Goal: Information Seeking & Learning: Learn about a topic

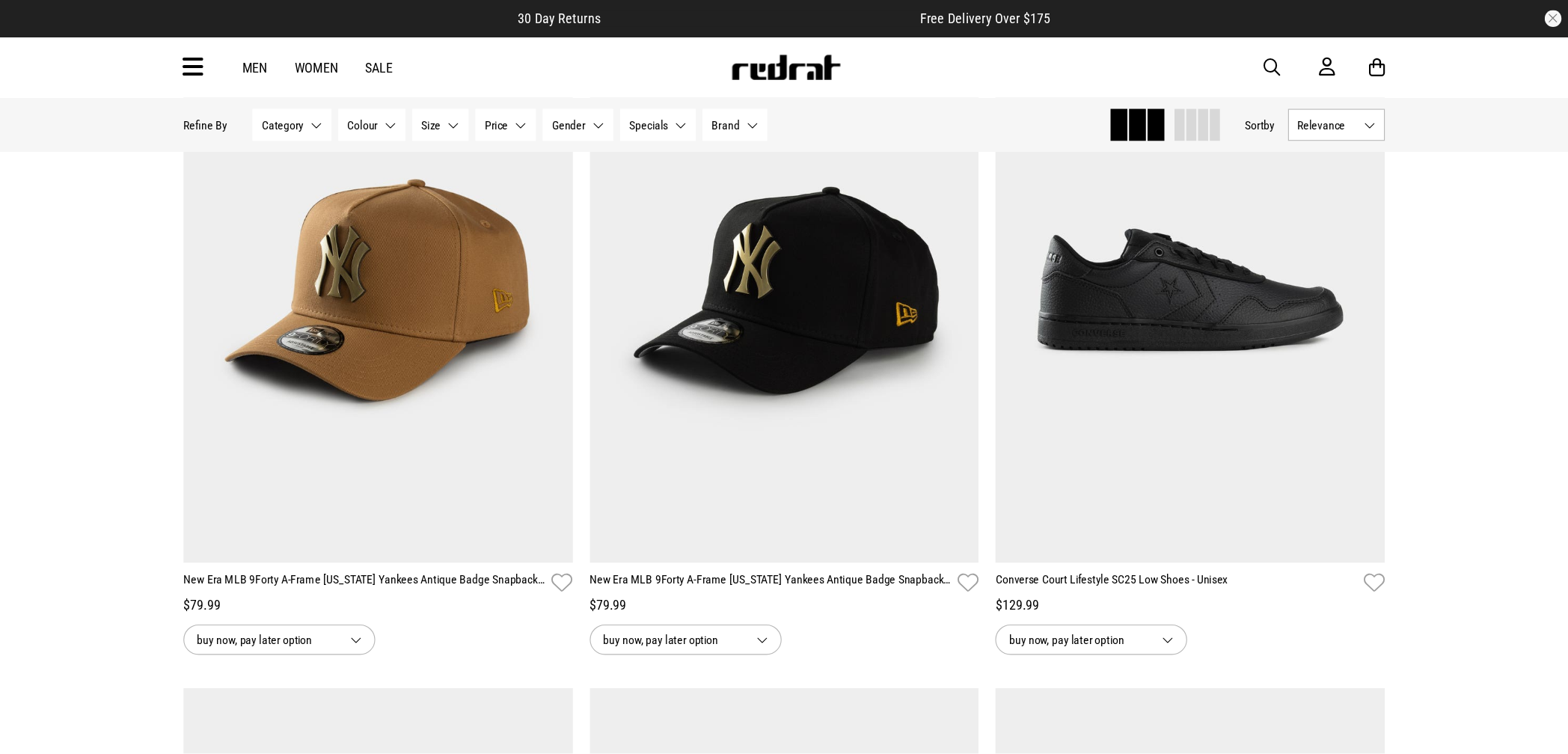
scroll to position [843, 0]
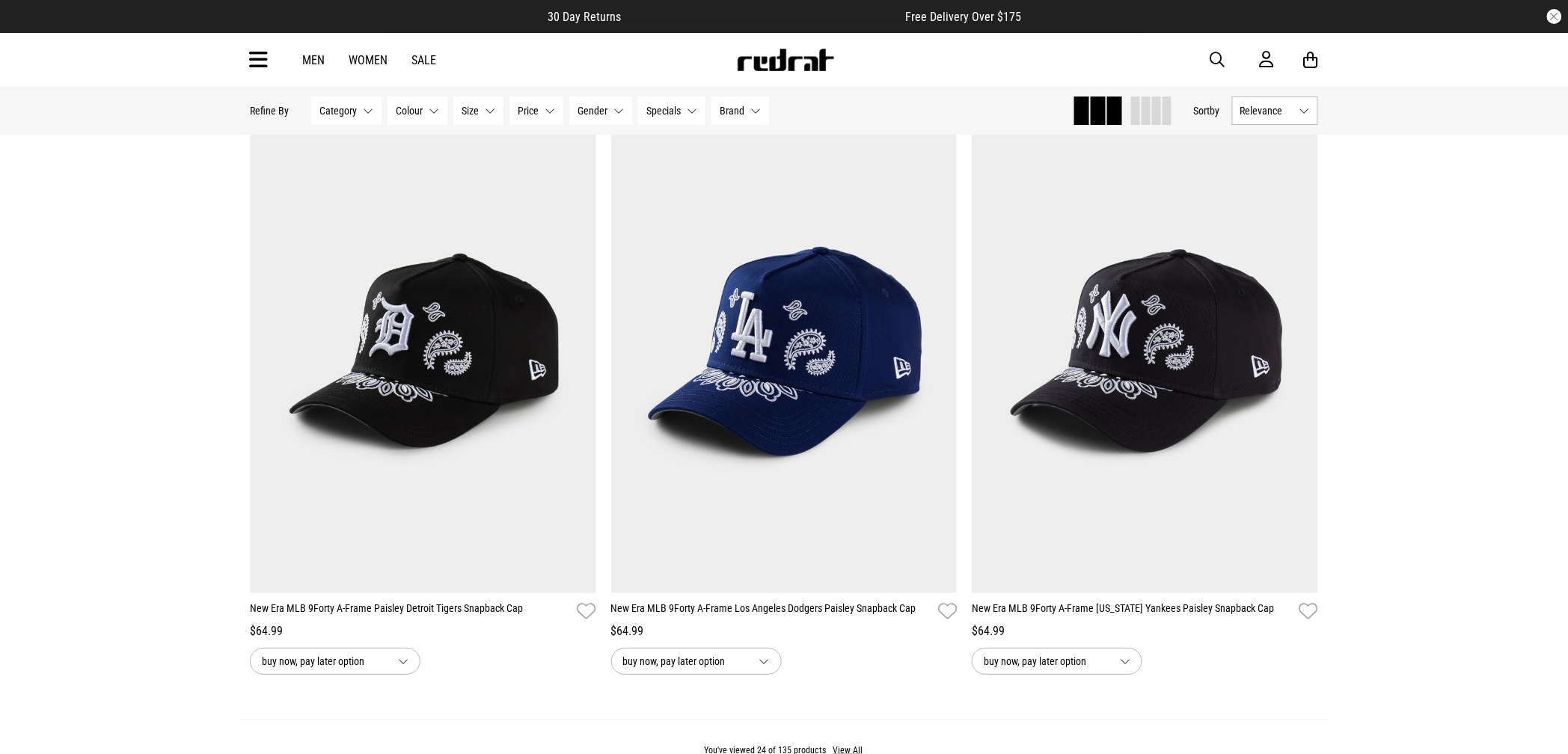
scroll to position [4335, 0]
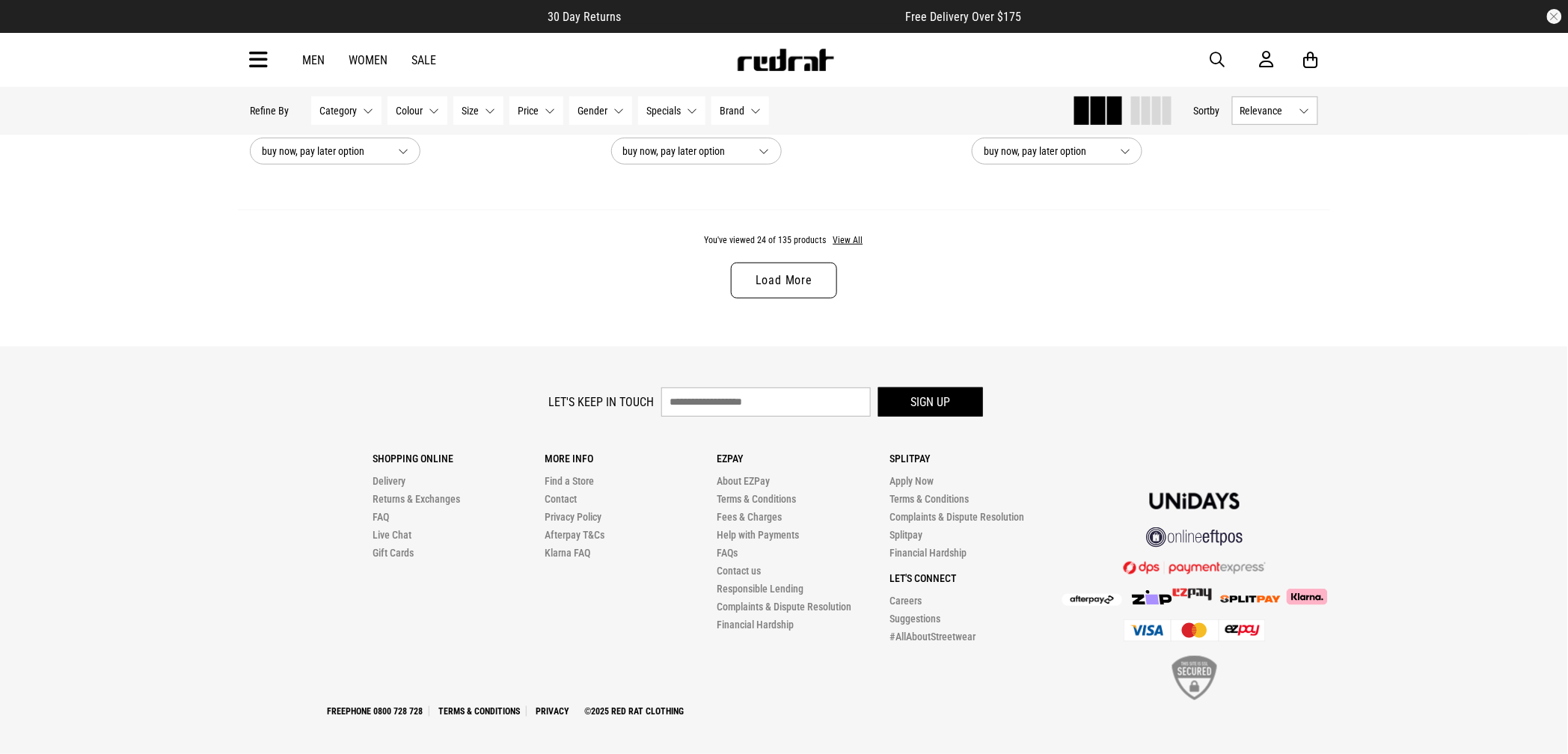
click at [802, 299] on link "Load More" at bounding box center [784, 280] width 106 height 36
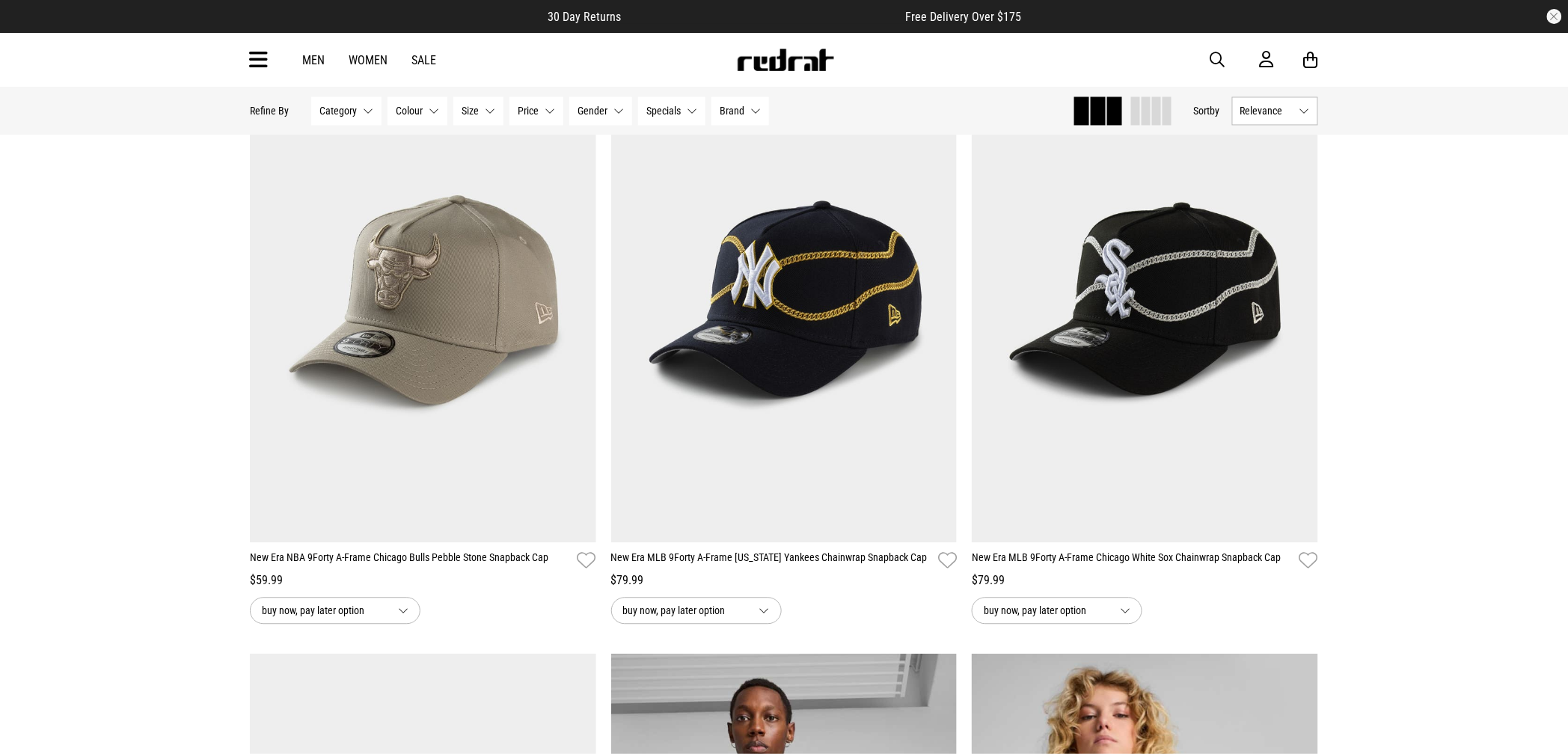
scroll to position [7946, 0]
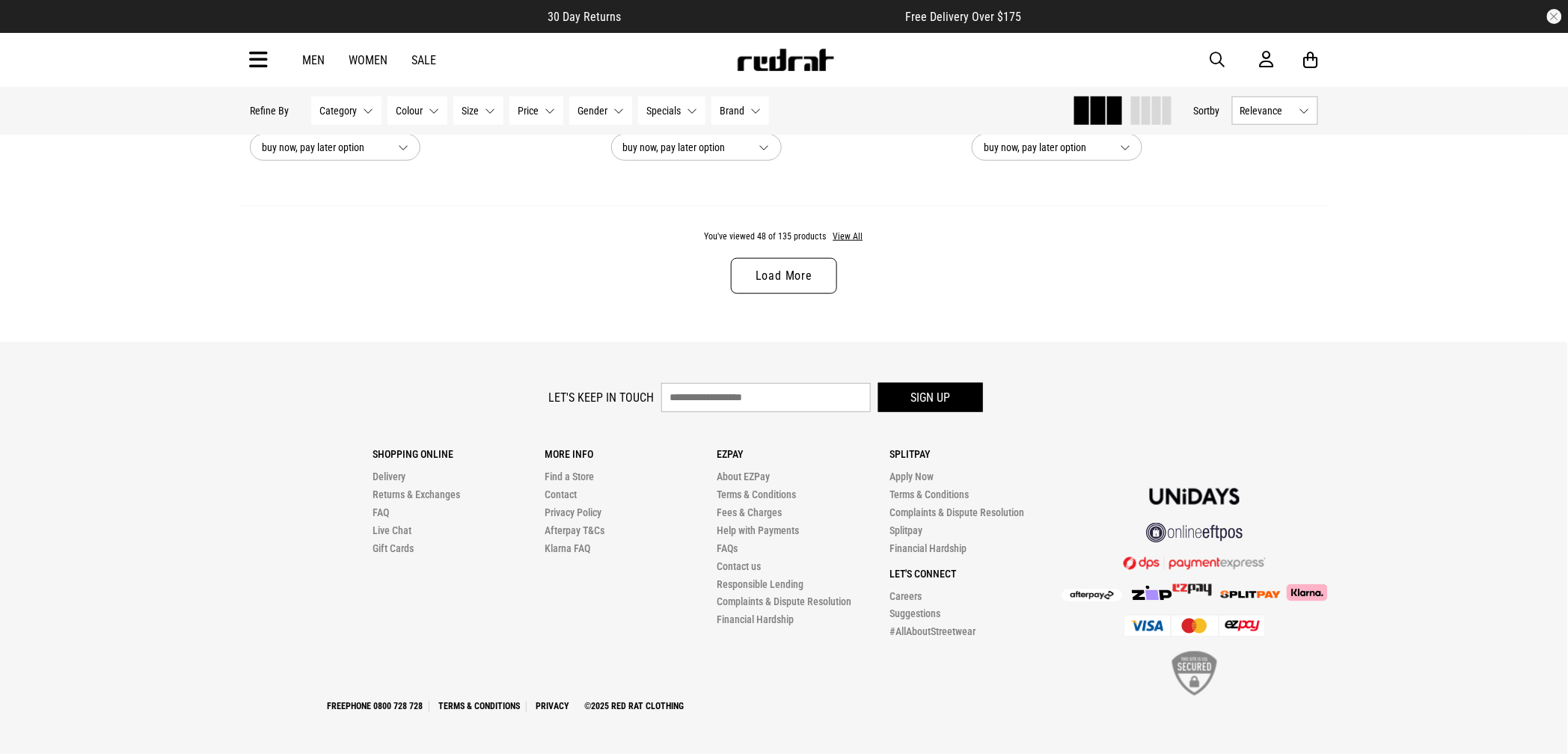
click at [789, 270] on link "Load More" at bounding box center [784, 276] width 106 height 36
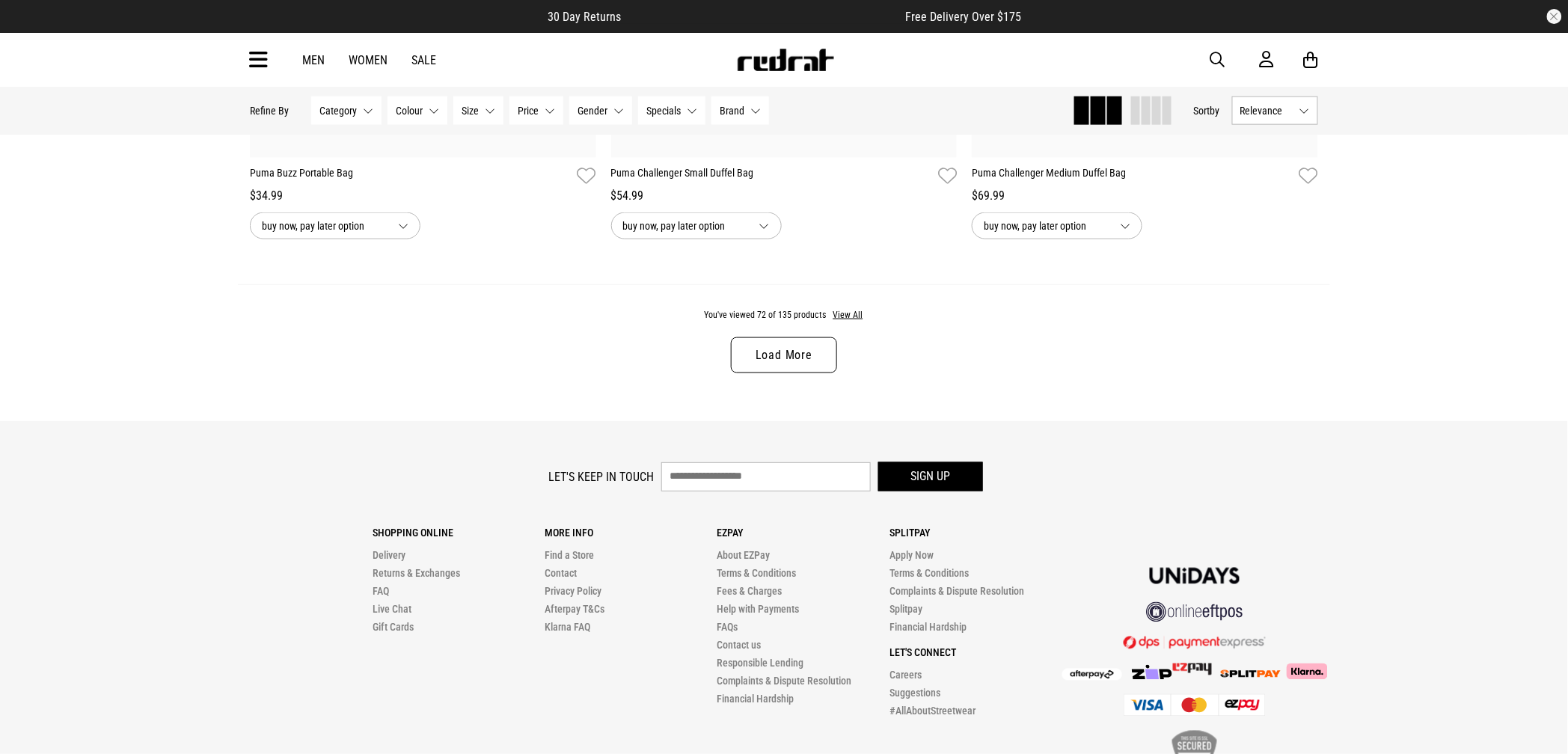
scroll to position [14316, 0]
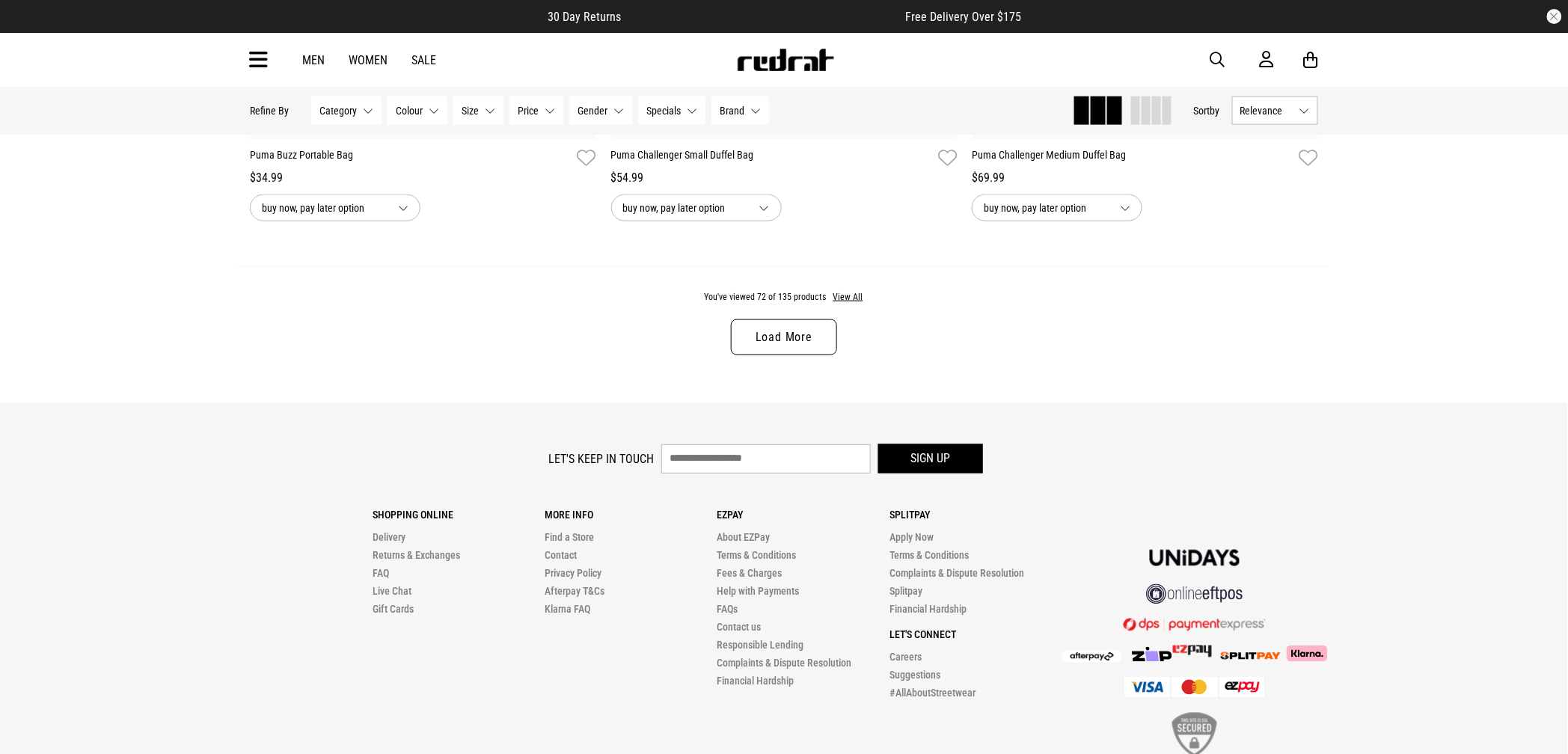
click at [1201, 444] on footer "Let's keep in touch Sign up Shopping Online Delivery Returns & Exchanges FAQ Li…" at bounding box center [784, 609] width 1568 height 412
click at [792, 356] on link "Load More" at bounding box center [784, 337] width 106 height 36
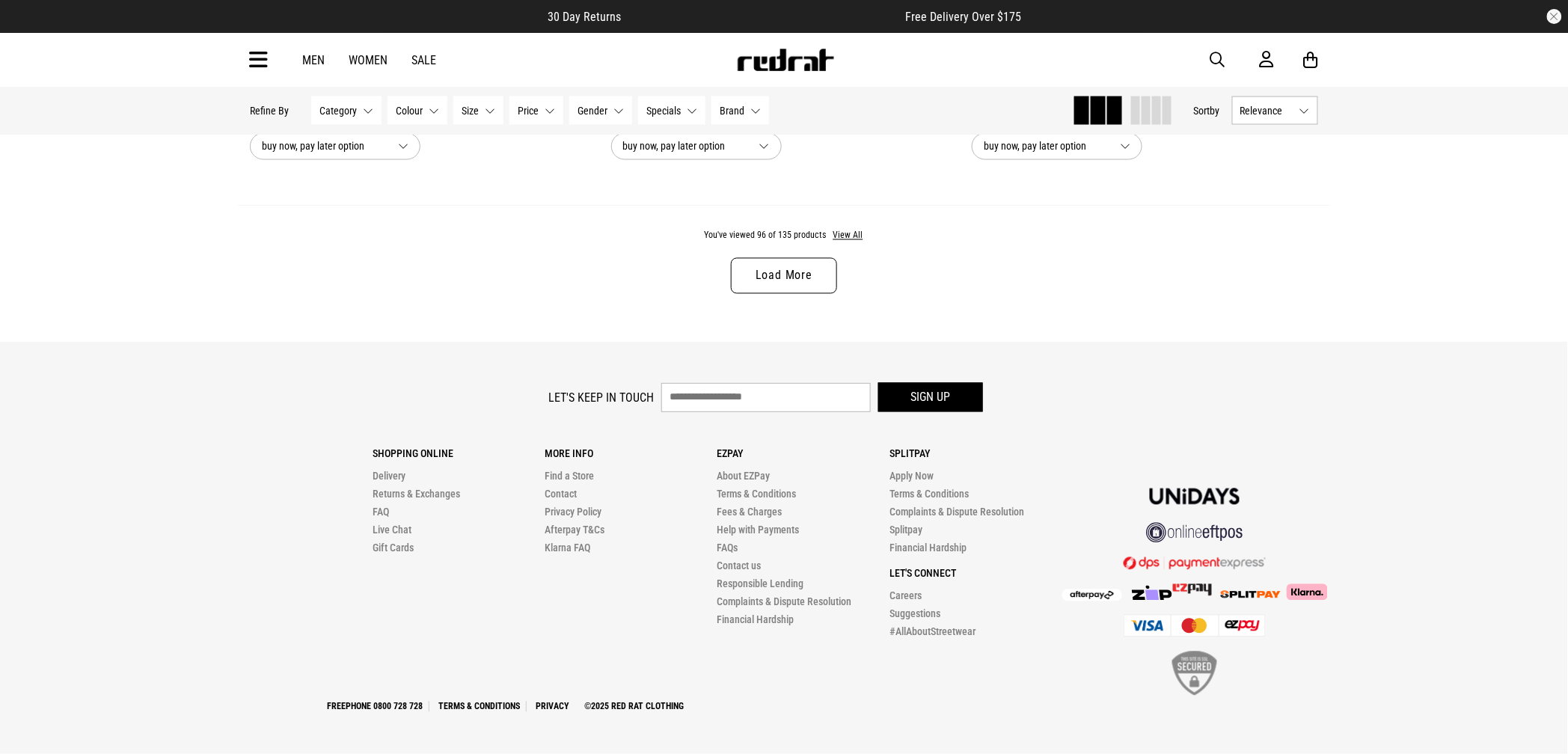
click at [788, 269] on link "Load More" at bounding box center [784, 276] width 106 height 36
click at [813, 295] on link "Load More" at bounding box center [784, 277] width 106 height 36
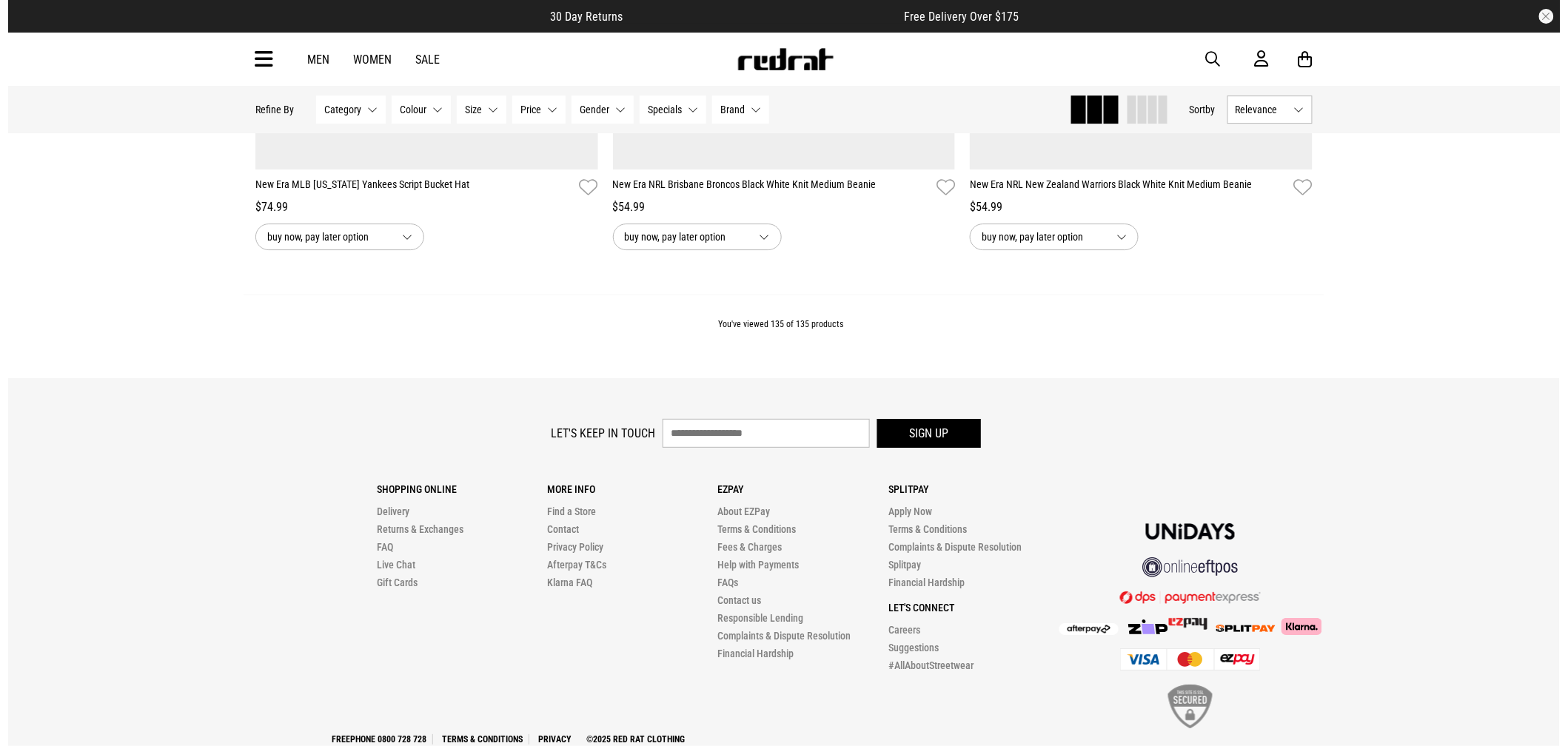
scroll to position [26518, 0]
click at [369, 73] on div "Men Women Sale Sign in New Back Footwear Back Mens Back Womens Back Youth & Kid…" at bounding box center [776, 59] width 1081 height 53
click at [1210, 60] on span "button" at bounding box center [1205, 59] width 15 height 18
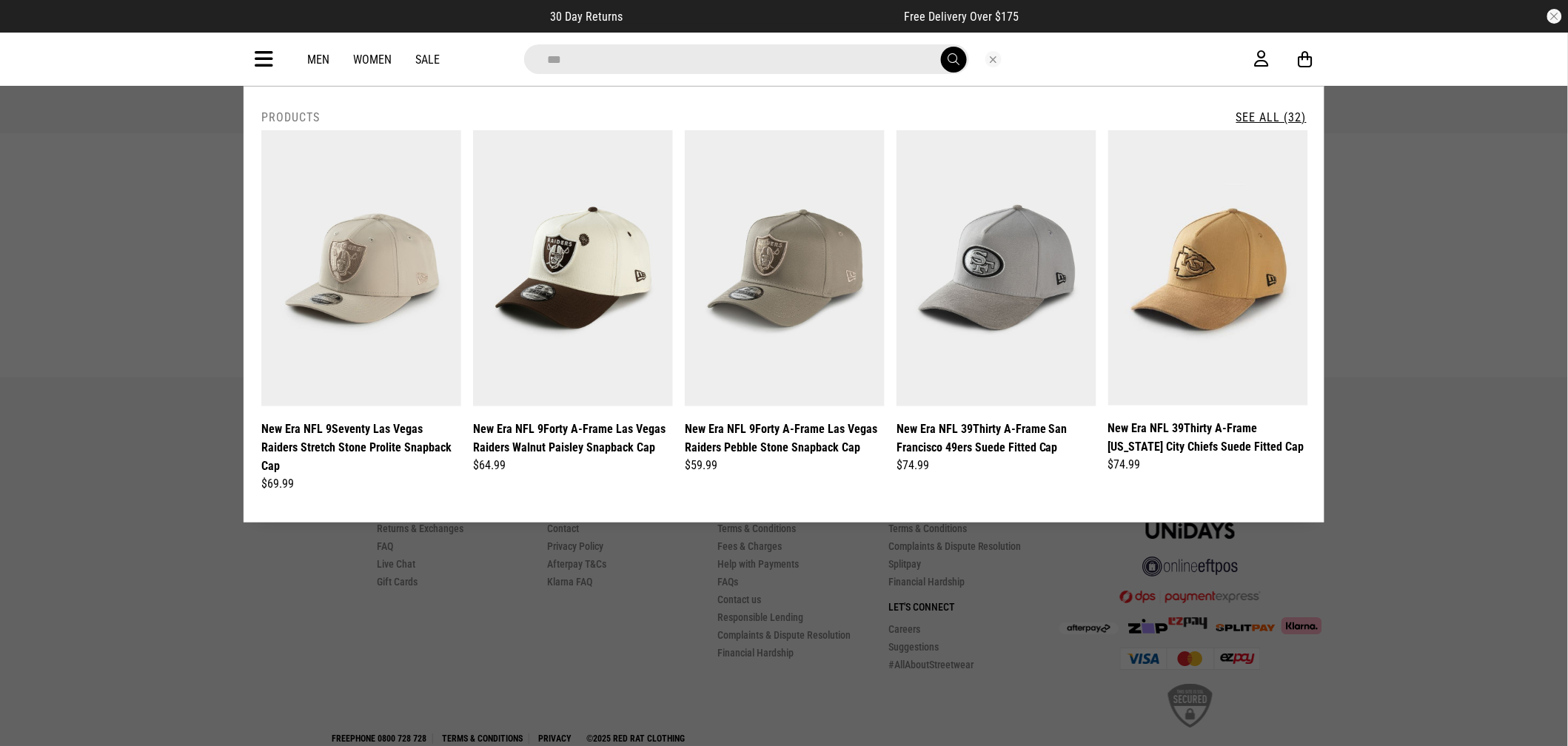
type input "***"
click at [941, 47] on button "submit" at bounding box center [954, 60] width 26 height 26
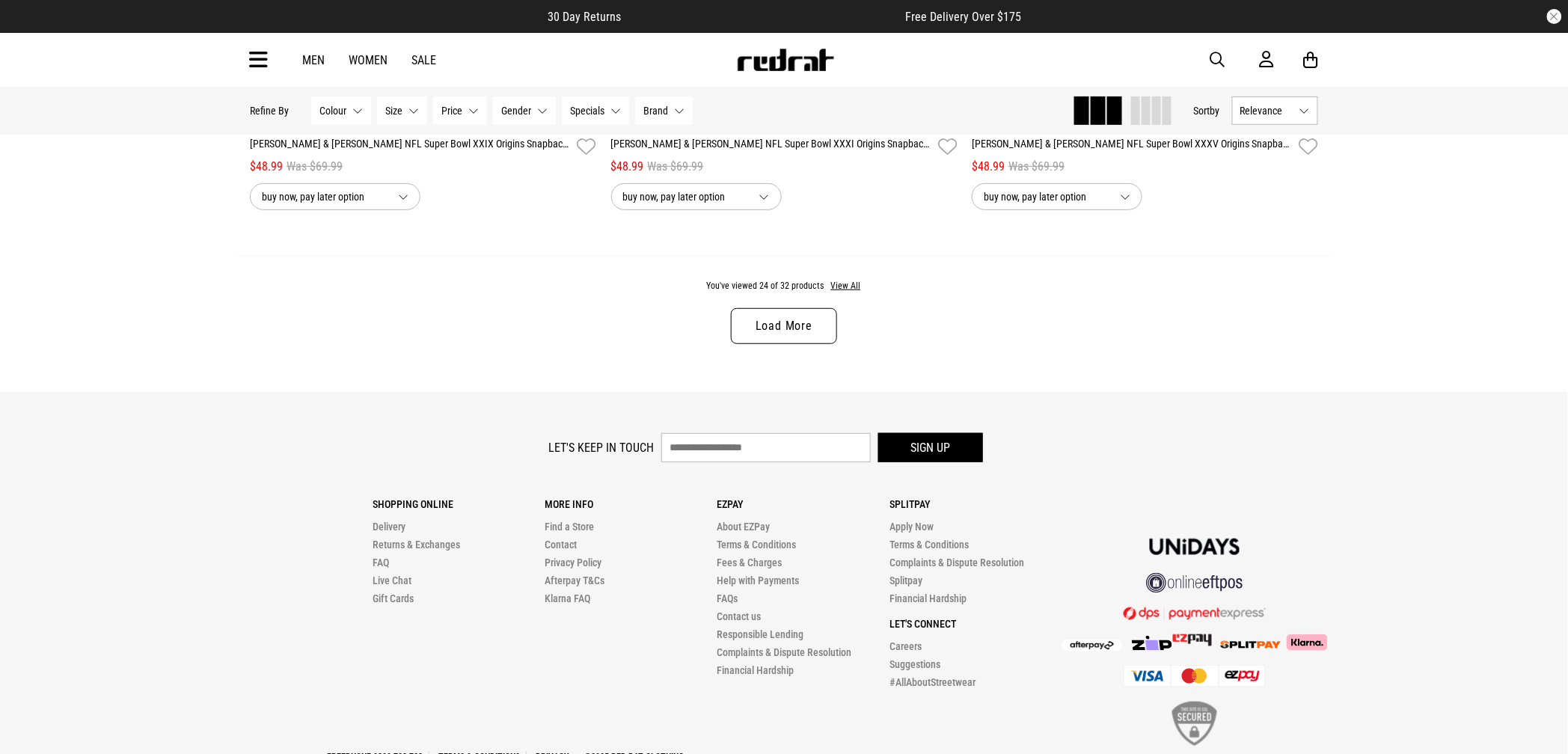
scroll to position [4839, 0]
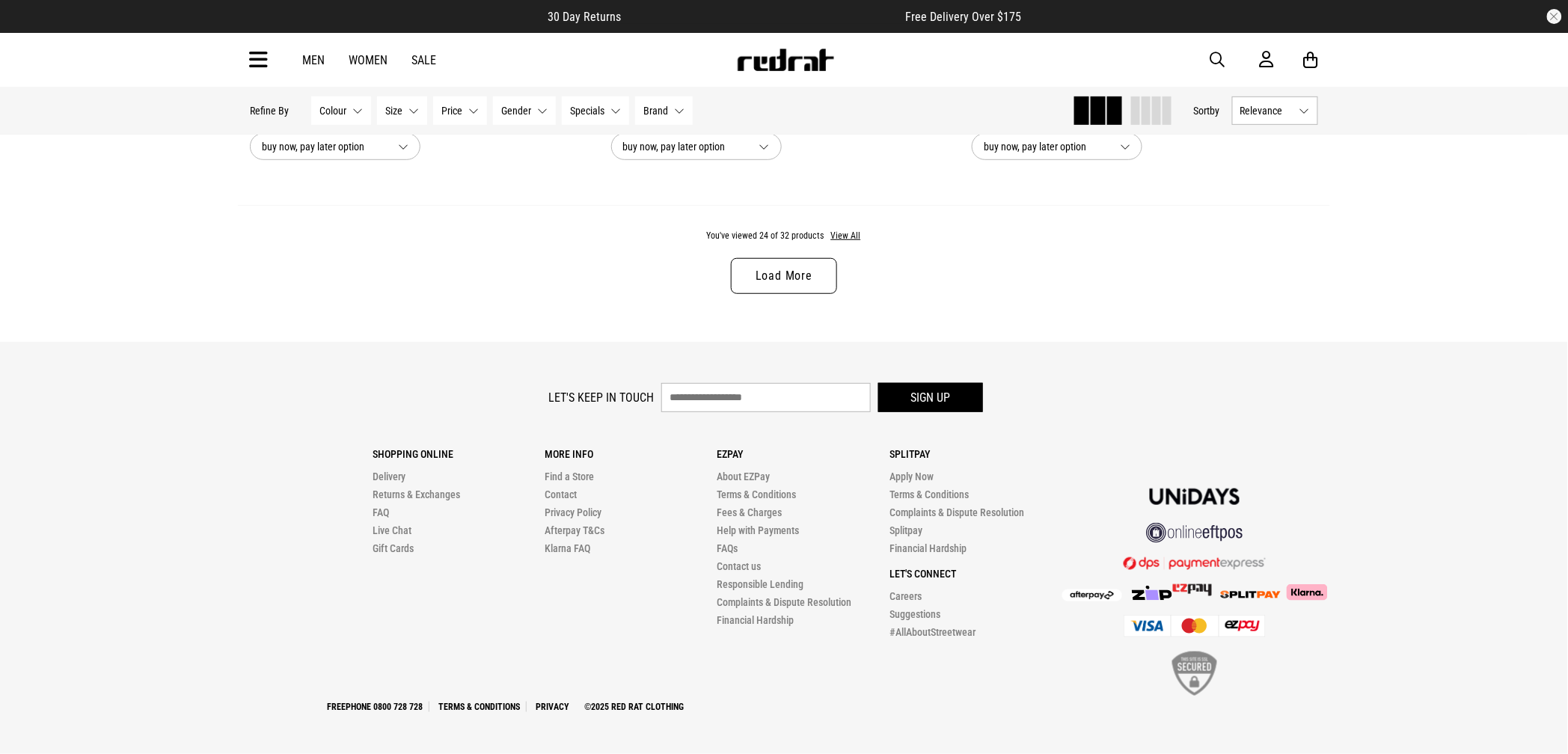
click at [795, 273] on link "Load More" at bounding box center [784, 276] width 106 height 36
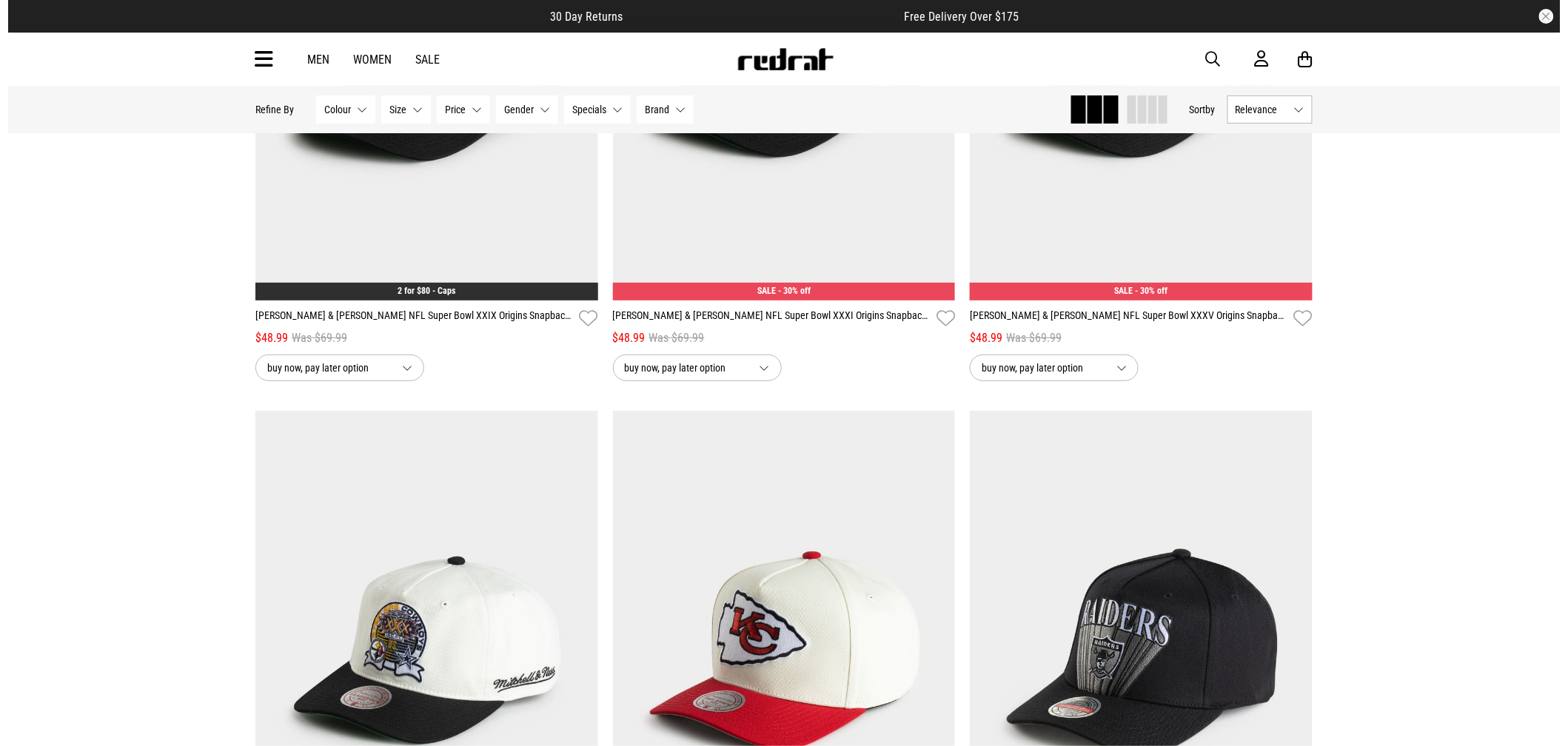
scroll to position [4310, 0]
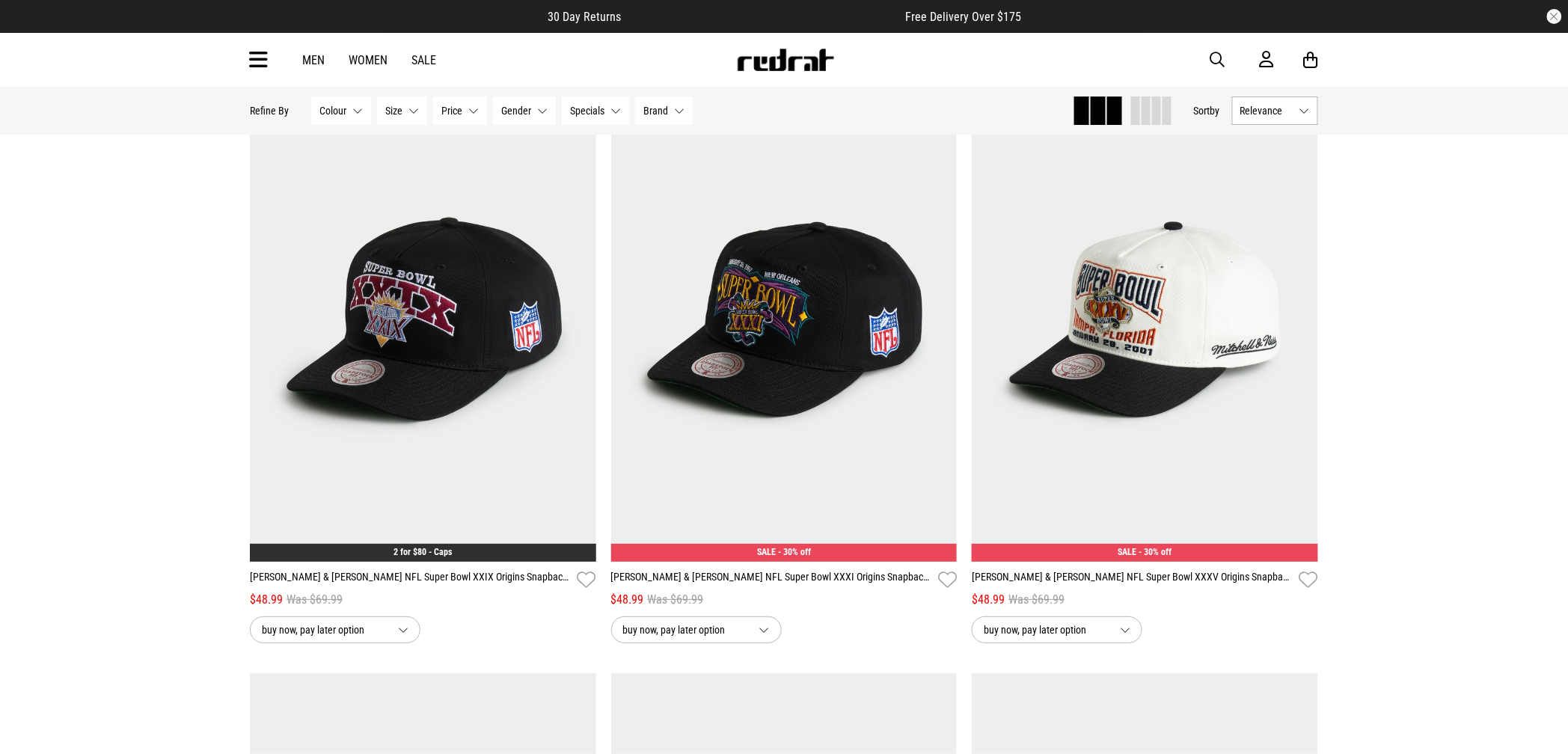
click at [1216, 59] on span "button" at bounding box center [1217, 60] width 15 height 18
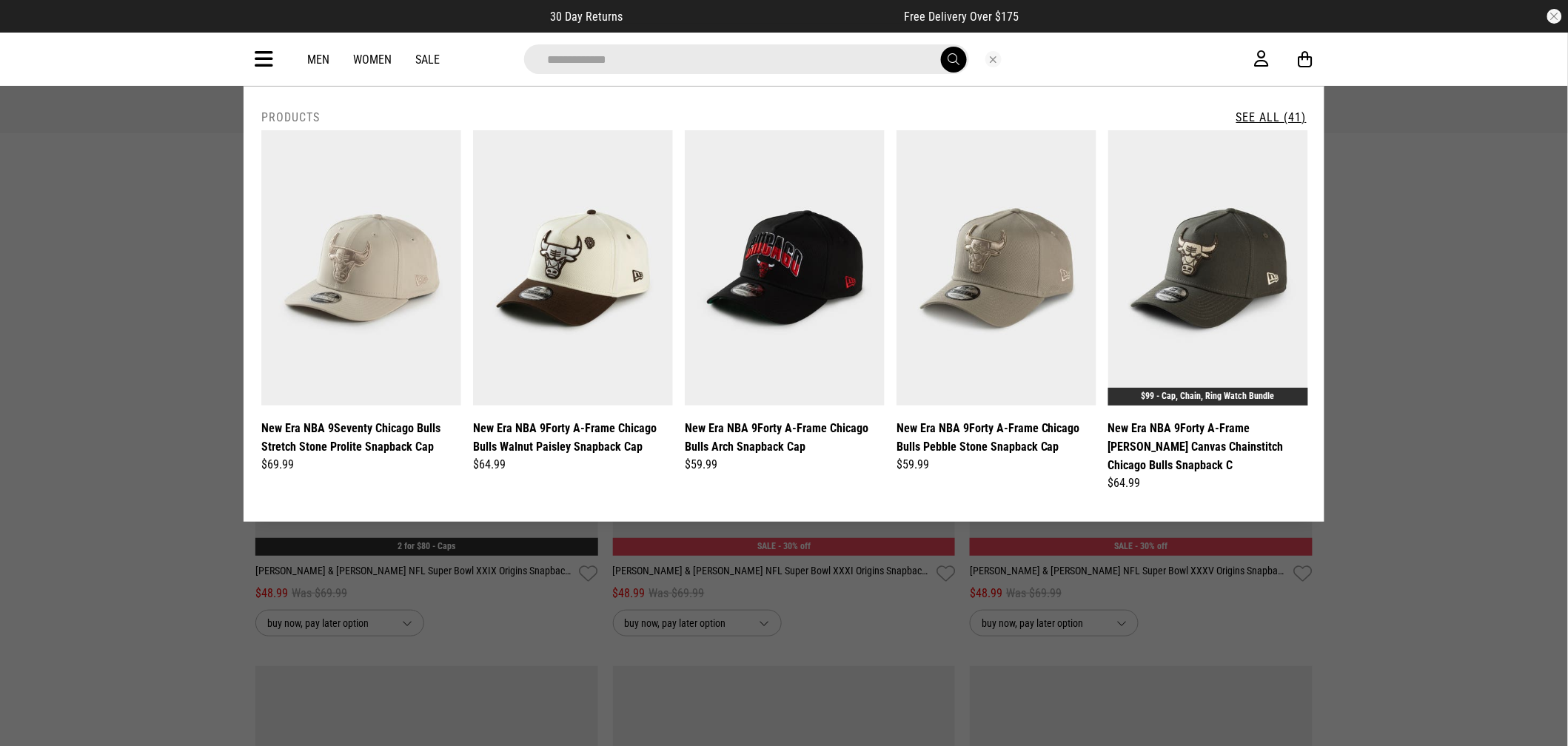
type input "**********"
click at [941, 47] on button "submit" at bounding box center [954, 60] width 26 height 26
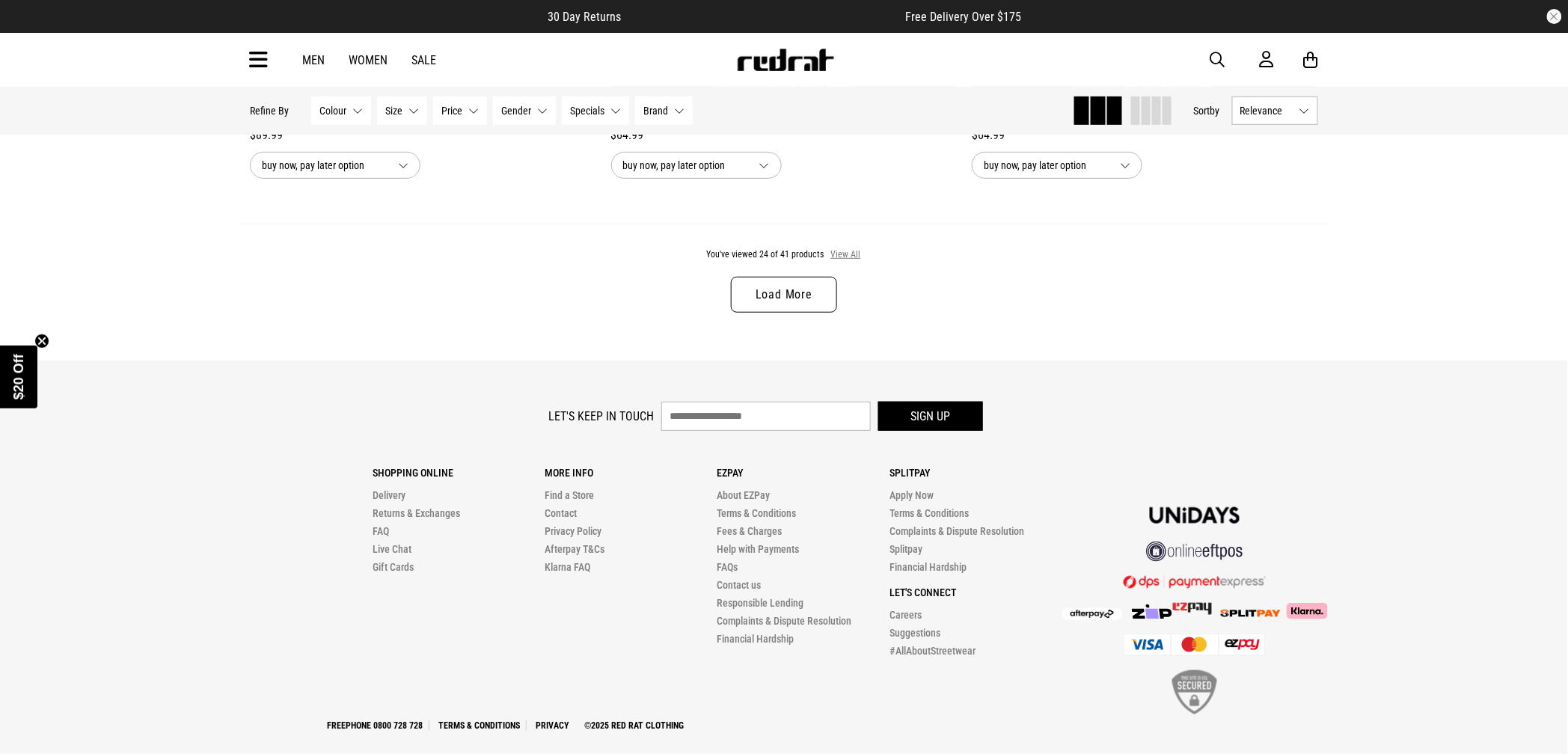
click at [860, 262] on button "View All" at bounding box center [846, 255] width 31 height 14
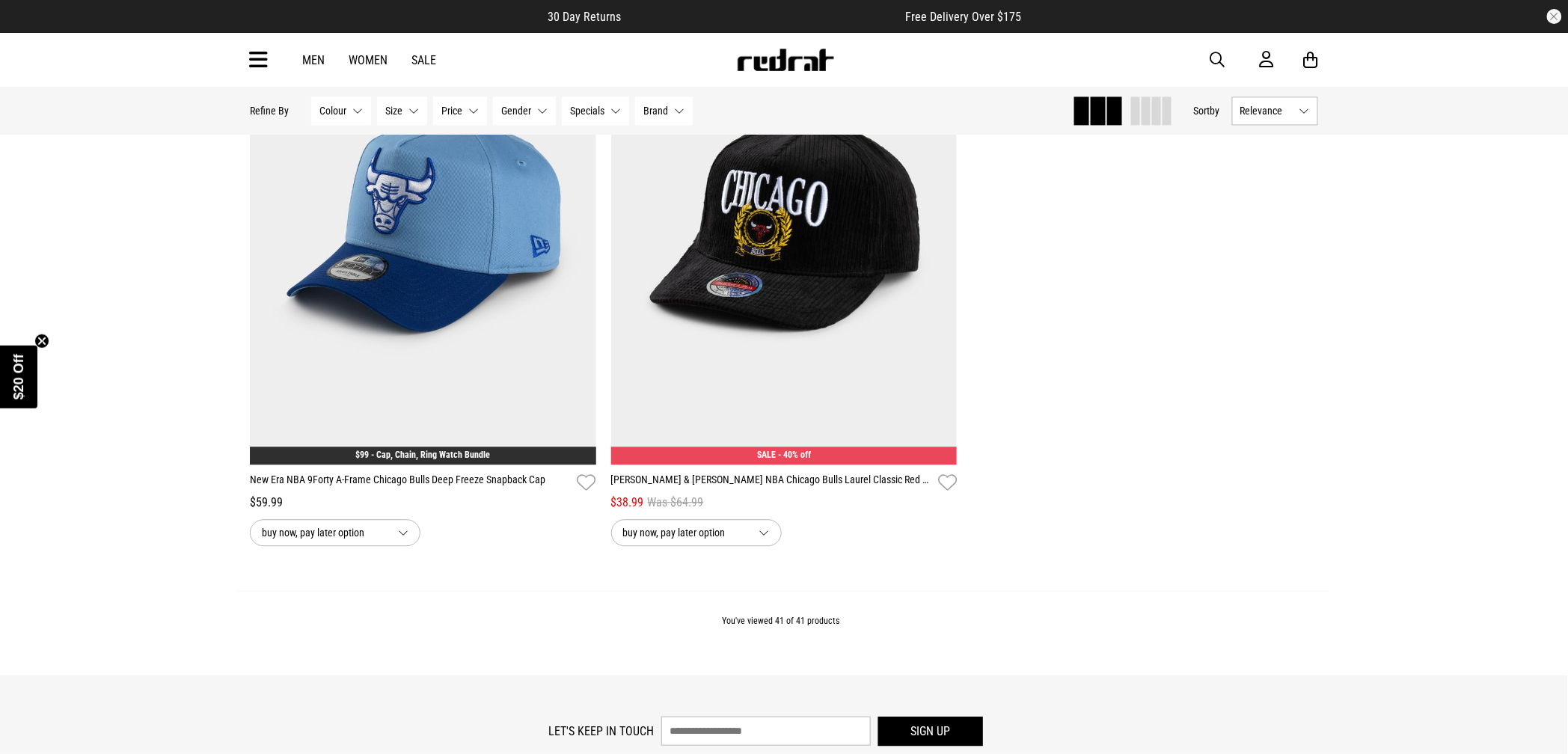
scroll to position [8032, 0]
